Goal: Information Seeking & Learning: Find specific fact

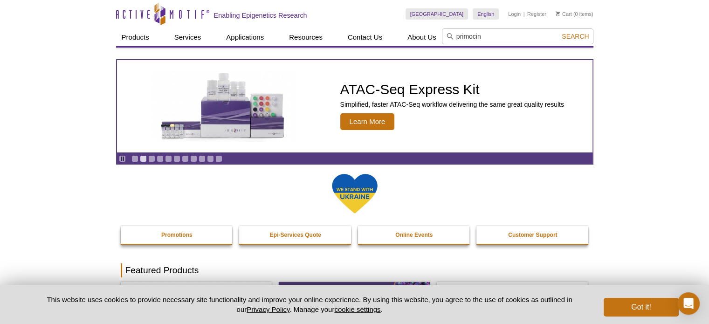
type input "primocin"
click at [559, 32] on button "Search" at bounding box center [575, 36] width 33 height 8
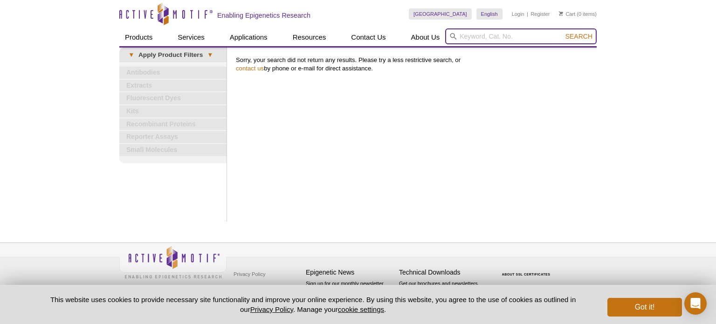
click at [483, 36] on input "search" at bounding box center [521, 36] width 152 height 16
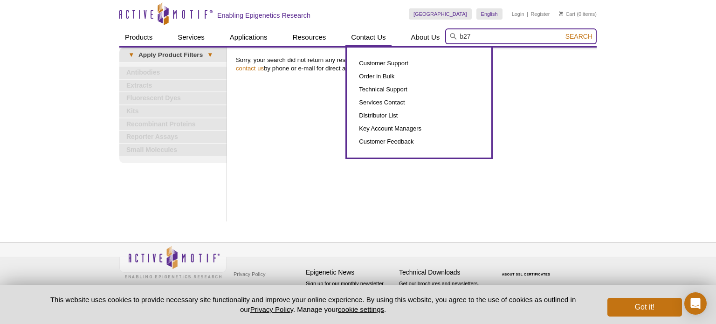
drag, startPoint x: 476, startPoint y: 39, endPoint x: 380, endPoint y: 31, distance: 96.3
click at [380, 31] on div "Products ChIP Assays ChIP Accessory Products ChIP Kits ChIP-Validated Antibodie…" at bounding box center [357, 37] width 477 height 18
type input "dht"
click at [563, 32] on button "Search" at bounding box center [579, 36] width 33 height 8
